Goal: Task Accomplishment & Management: Manage account settings

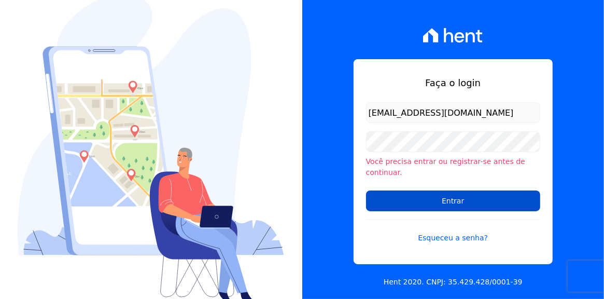
click at [449, 199] on input "Entrar" at bounding box center [453, 200] width 174 height 21
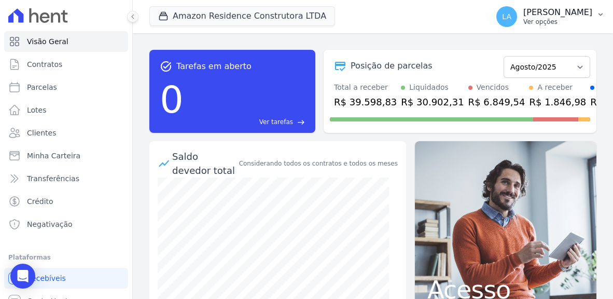
click at [600, 13] on icon "button" at bounding box center [600, 14] width 8 height 8
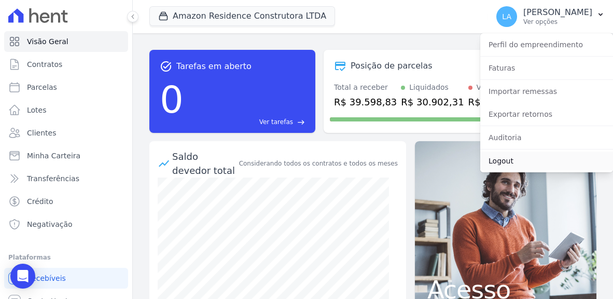
click at [497, 160] on link "Logout" at bounding box center [546, 160] width 133 height 19
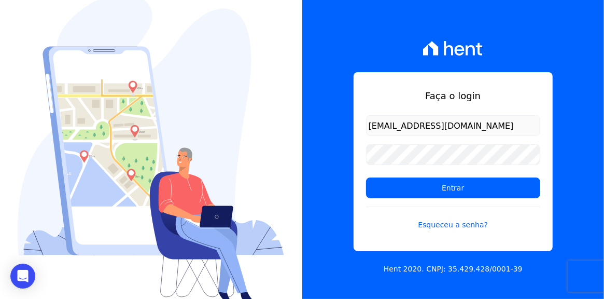
type input "[EMAIL_ADDRESS][DOMAIN_NAME]"
